Goal: Communication & Community: Answer question/provide support

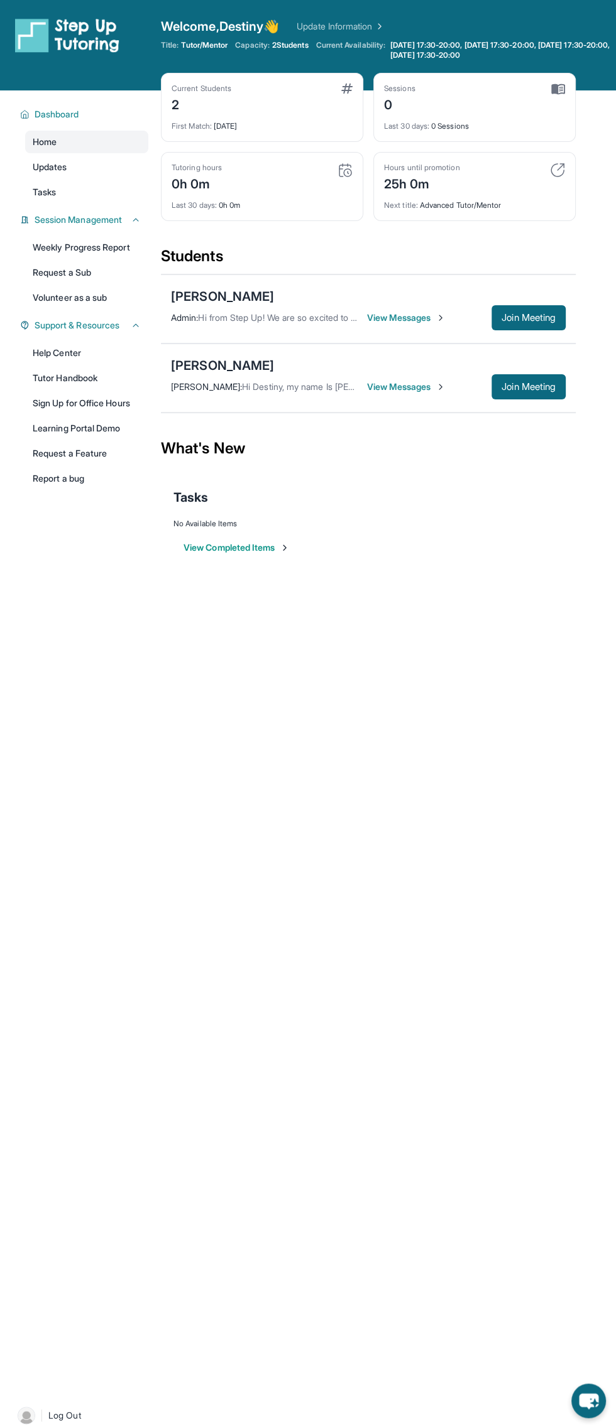
click at [416, 383] on span "View Messages" at bounding box center [406, 387] width 79 height 13
click at [280, 381] on div "[PERSON_NAME] : Hi Destiny, my name Is [PERSON_NAME] and I am [PERSON_NAME]'s d…" at bounding box center [265, 387] width 188 height 13
click at [215, 367] on div "[PERSON_NAME]" at bounding box center [222, 366] width 103 height 18
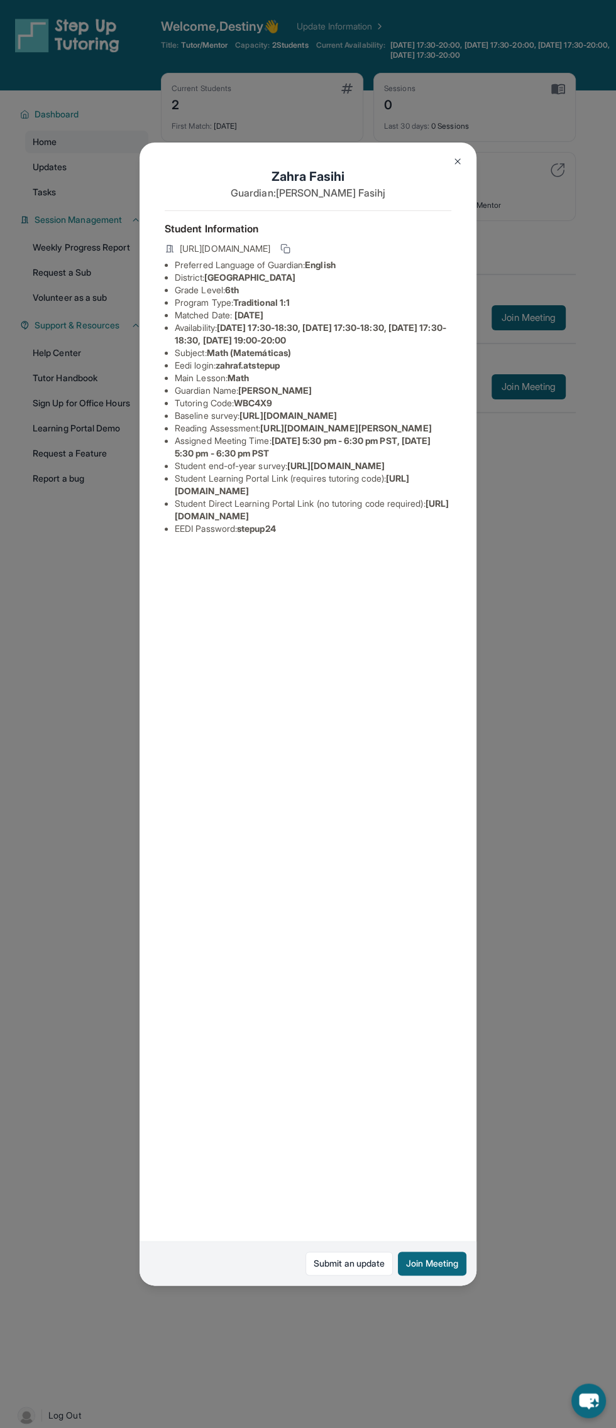
click at [457, 161] on img at bounding box center [457, 161] width 10 height 10
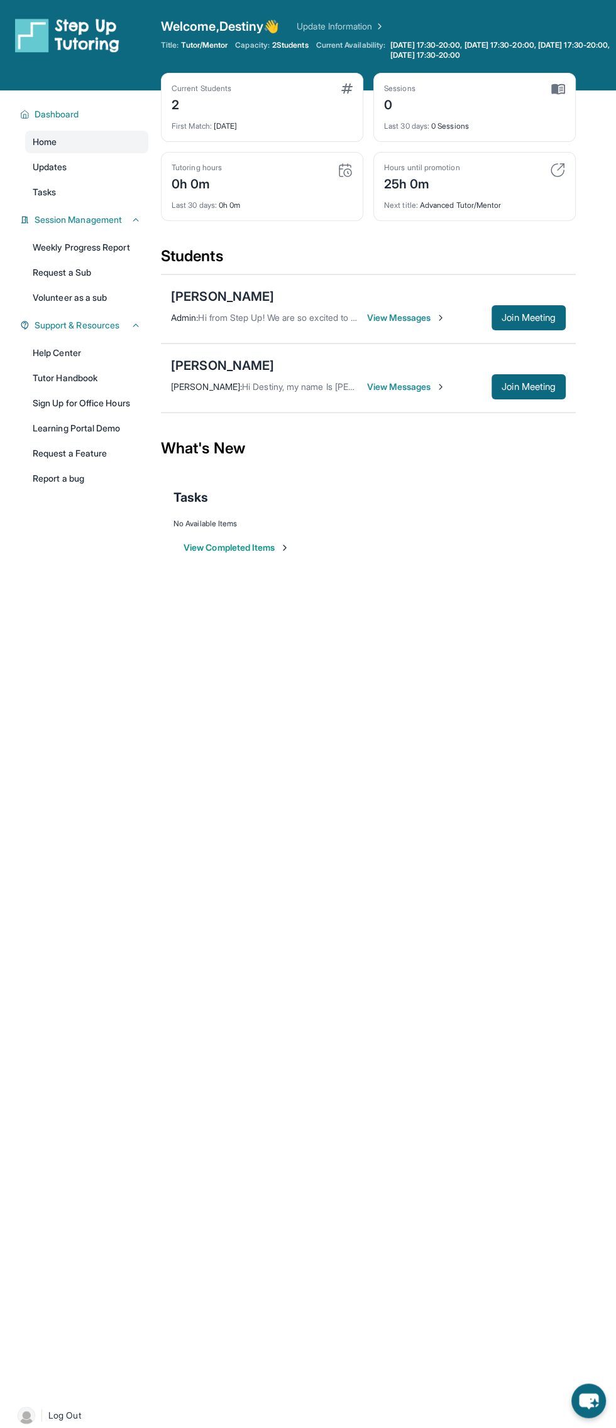
click at [576, 1385] on icon "chat-button" at bounding box center [588, 1401] width 35 height 35
click at [449, 695] on div "Open sidebar Welcome, Destiny 👋 Update Information Title: Tutor/Mentor Capacity…" at bounding box center [308, 714] width 616 height 1428
click at [470, 702] on div "Open sidebar Welcome, Destiny 👋 Update Information Title: Tutor/Mentor Capacity…" at bounding box center [308, 714] width 616 height 1428
click at [253, 19] on span "Welcome, Destiny 👋" at bounding box center [220, 27] width 118 height 18
click at [368, 21] on link "Update Information" at bounding box center [340, 26] width 88 height 13
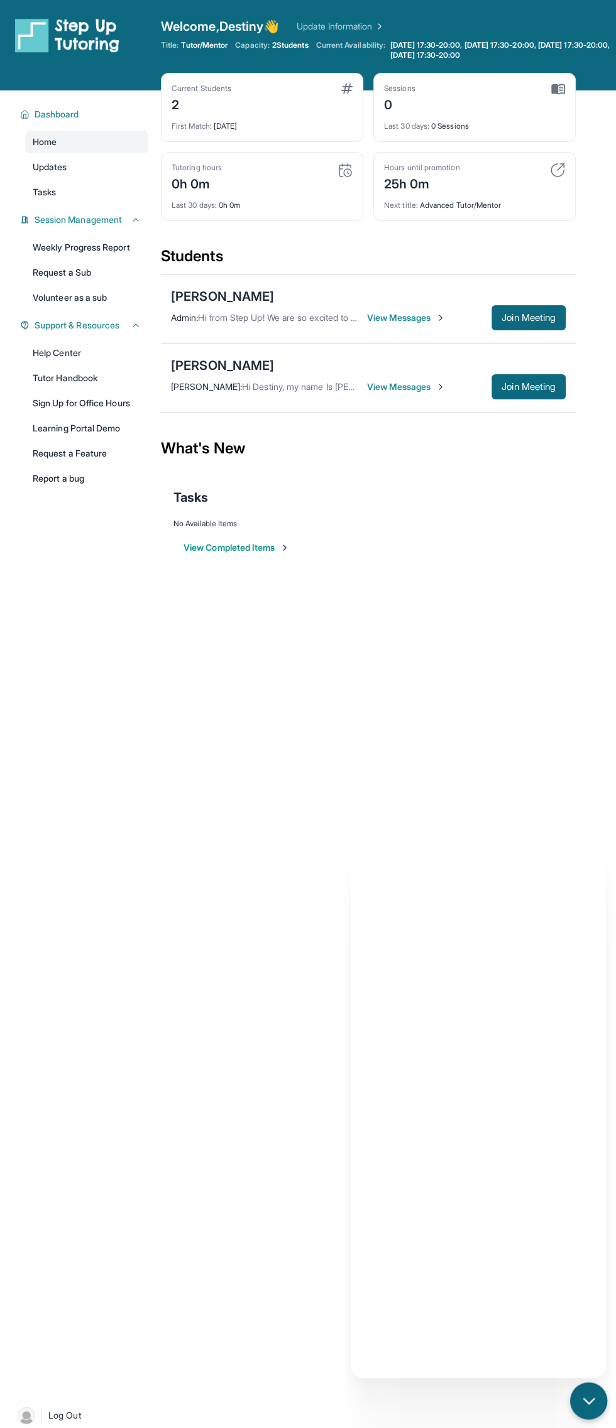
click at [359, 26] on link "Update Information" at bounding box center [340, 26] width 88 height 13
click at [210, 21] on span "Welcome, Destiny 👋" at bounding box center [220, 27] width 118 height 18
